Goal: Transaction & Acquisition: Purchase product/service

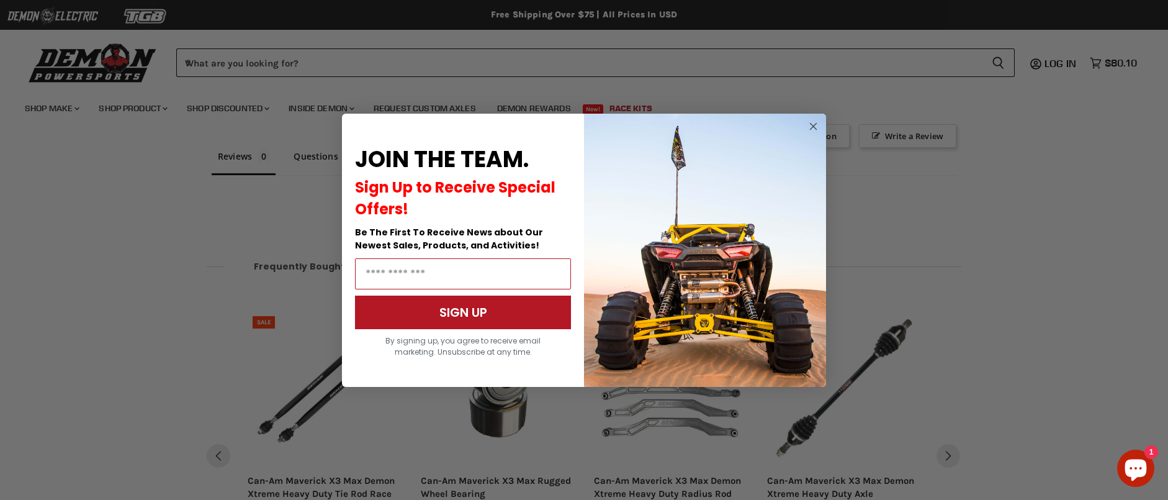
scroll to position [926, 0]
